Goal: Task Accomplishment & Management: Manage account settings

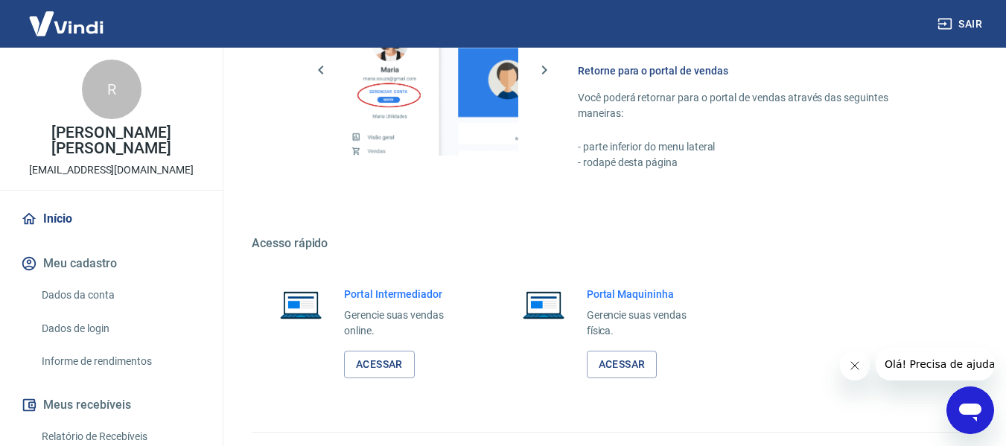
scroll to position [745, 0]
click at [376, 367] on link "Acessar" at bounding box center [379, 364] width 71 height 28
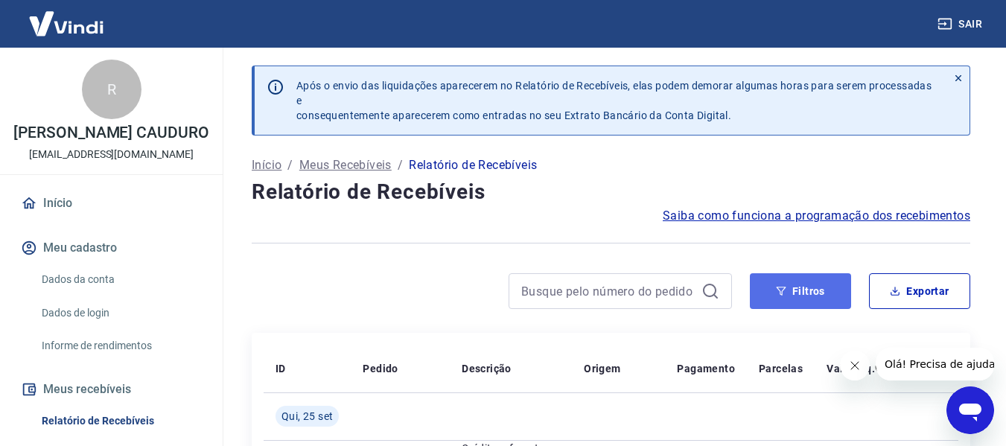
click at [807, 290] on button "Filtros" at bounding box center [800, 291] width 101 height 36
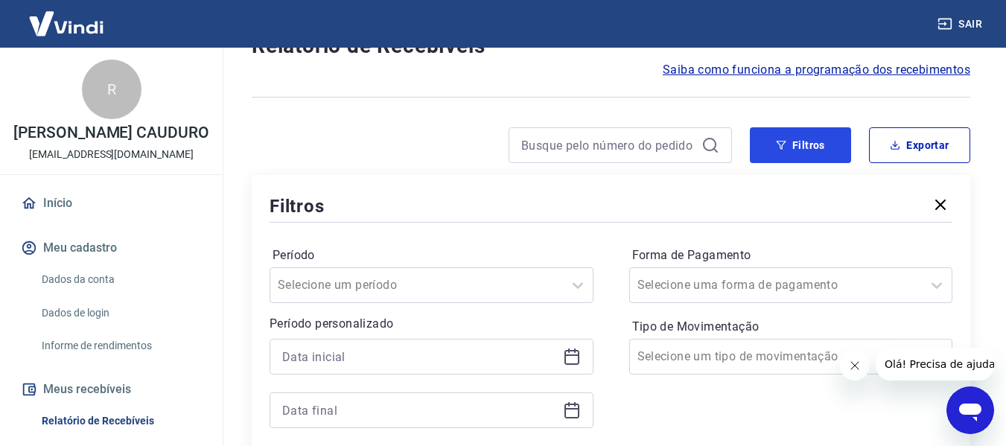
scroll to position [149, 0]
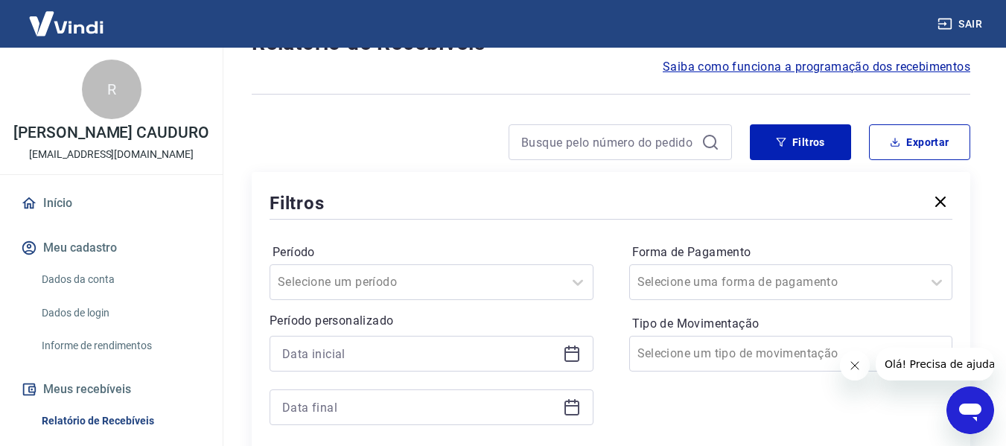
click at [574, 353] on icon at bounding box center [571, 351] width 15 height 1
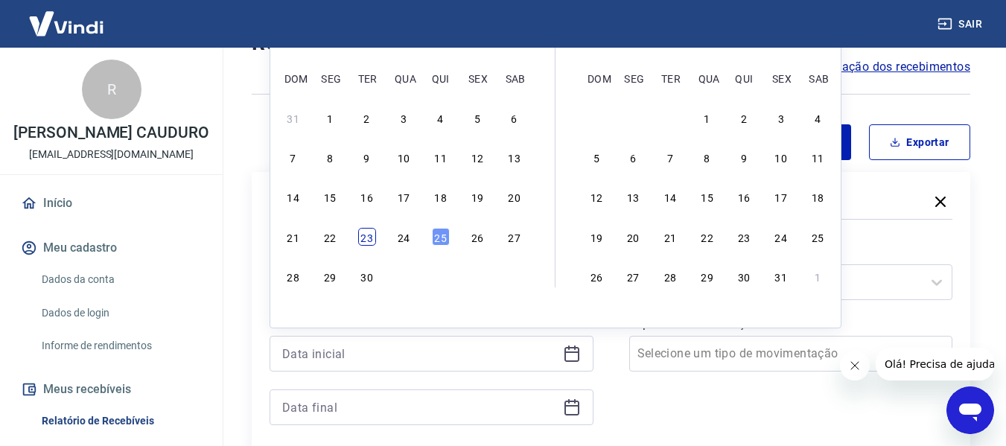
click at [366, 238] on div "23" at bounding box center [367, 237] width 18 height 18
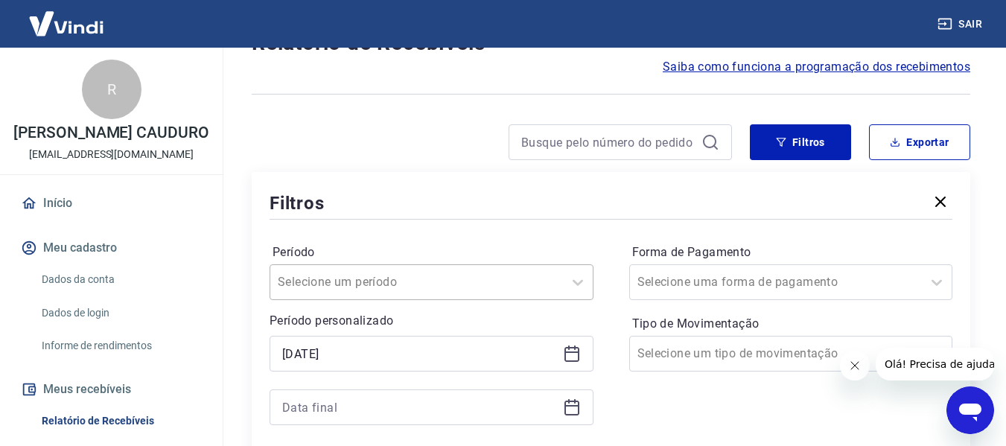
type input "23/09/2025"
click at [571, 408] on icon at bounding box center [572, 407] width 18 height 18
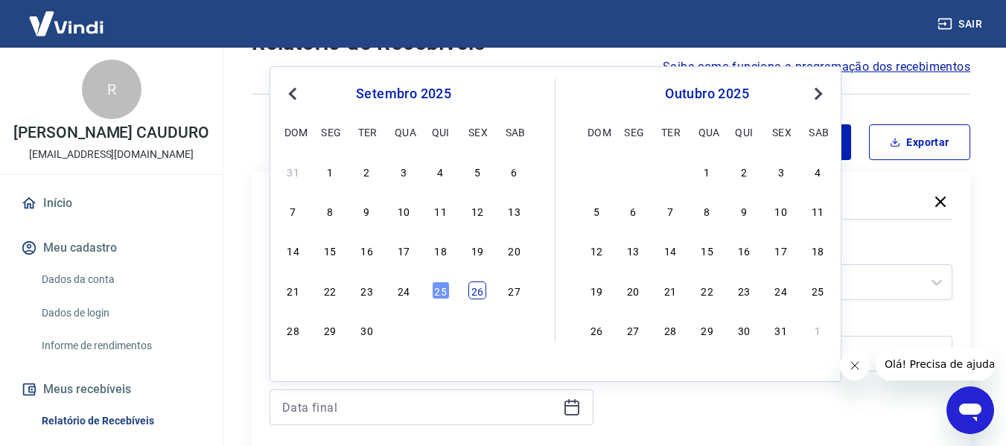
click at [485, 296] on div "26" at bounding box center [477, 290] width 18 height 18
type input "26/09/2025"
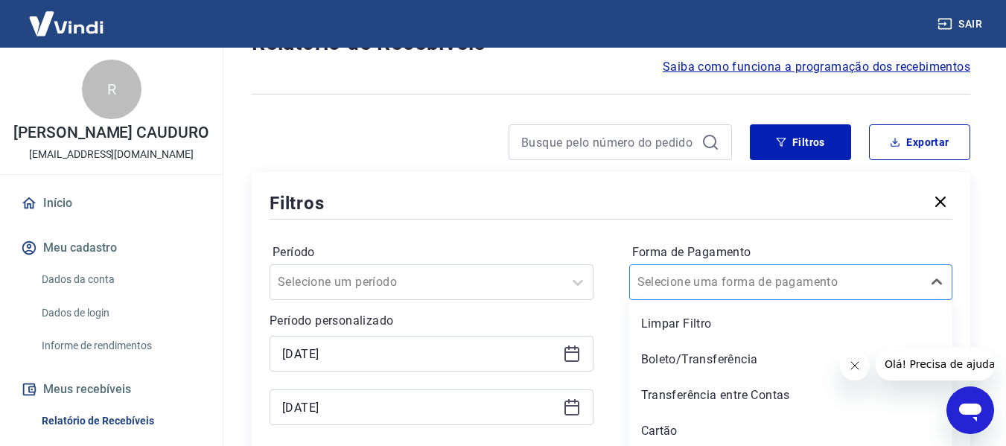
scroll to position [188, 0]
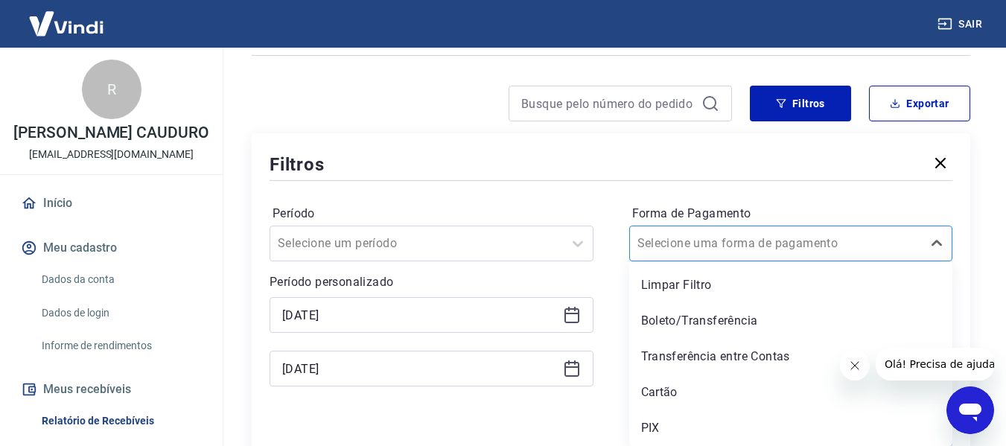
click at [875, 261] on div "option Limpar Filtro focused, 1 of 5. 5 results available. Use Up and Down to c…" at bounding box center [791, 244] width 324 height 36
click at [669, 424] on div "PIX" at bounding box center [791, 428] width 324 height 30
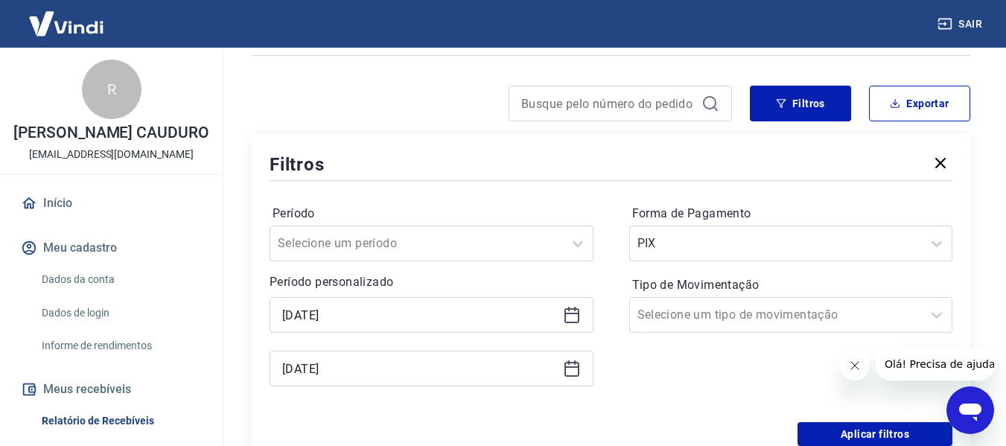
click at [856, 365] on icon "Fechar mensagem da empresa" at bounding box center [854, 366] width 12 height 12
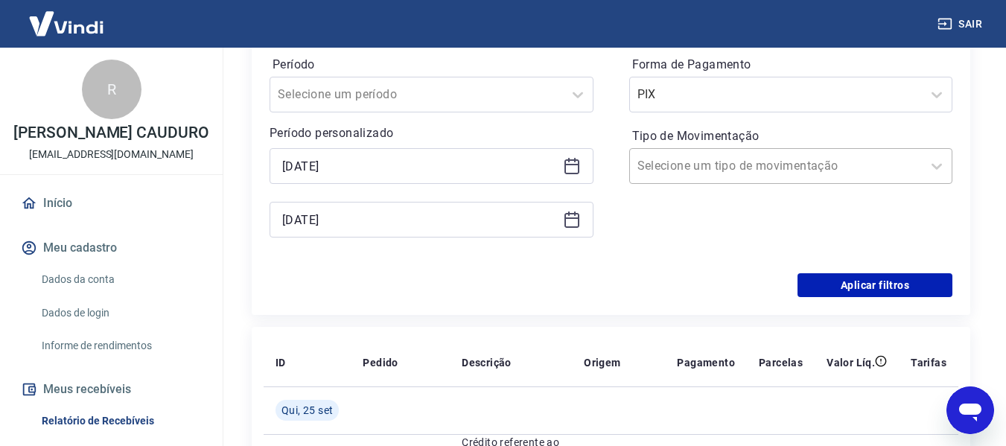
scroll to position [411, 0]
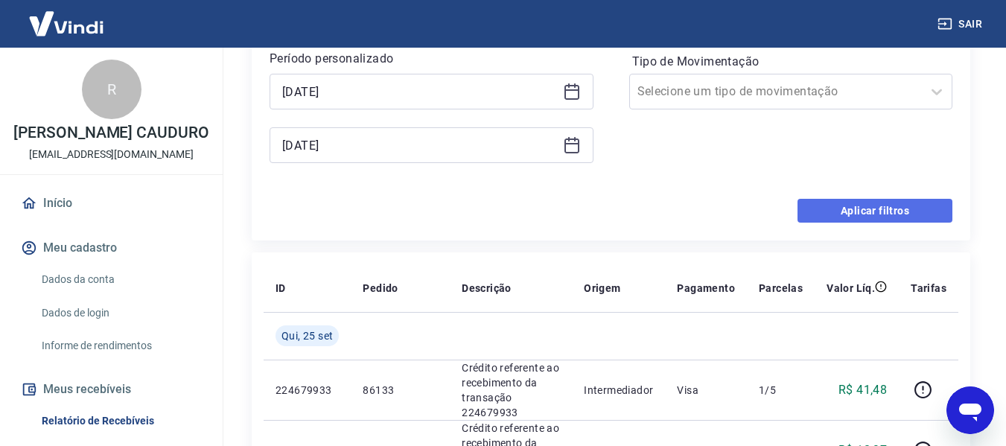
click at [887, 211] on button "Aplicar filtros" at bounding box center [874, 211] width 155 height 24
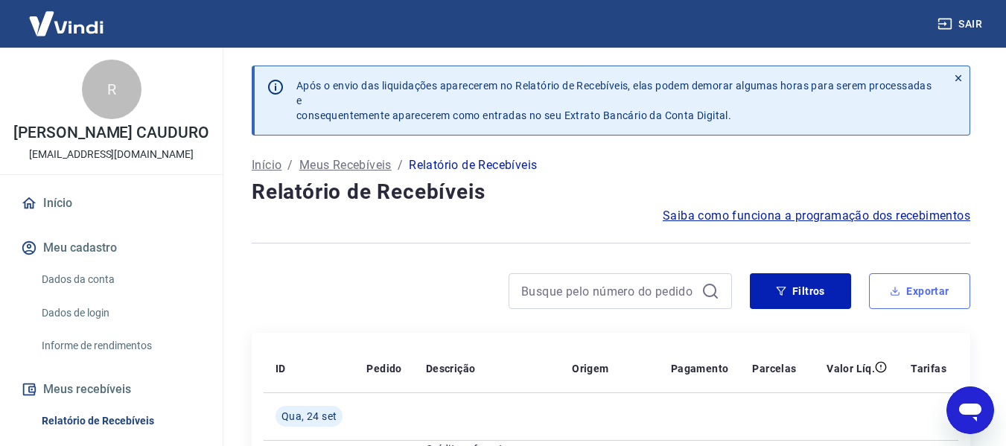
click at [879, 280] on button "Exportar" at bounding box center [919, 291] width 101 height 36
type input "23/09/2025"
type input "26/09/2025"
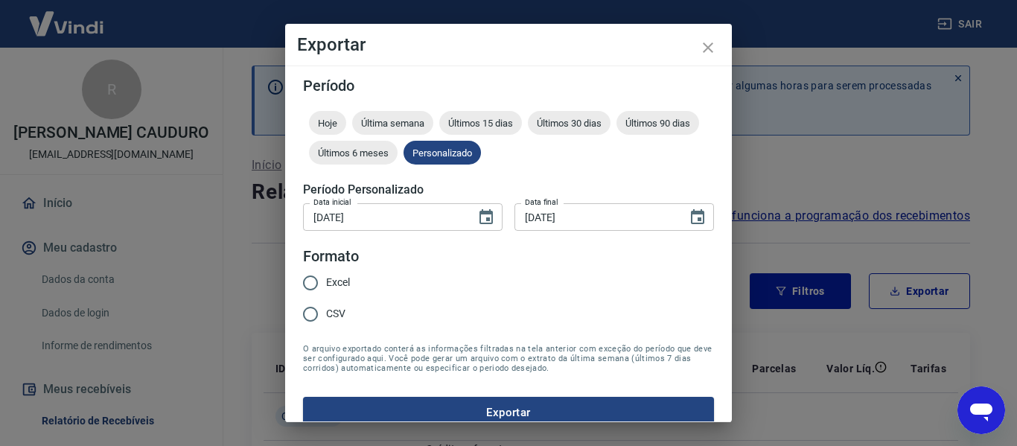
click at [314, 289] on input "Excel" at bounding box center [310, 282] width 31 height 31
radio input "true"
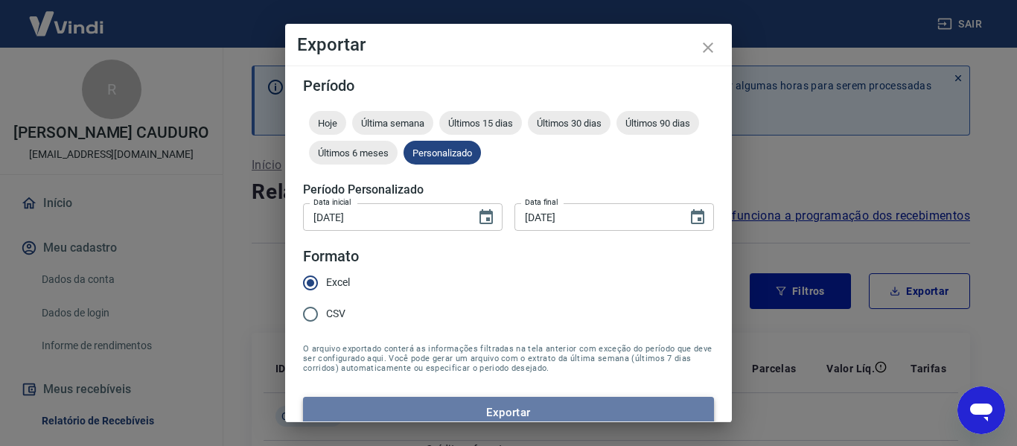
click at [511, 412] on button "Exportar" at bounding box center [508, 412] width 411 height 31
